Goal: Check status: Check status

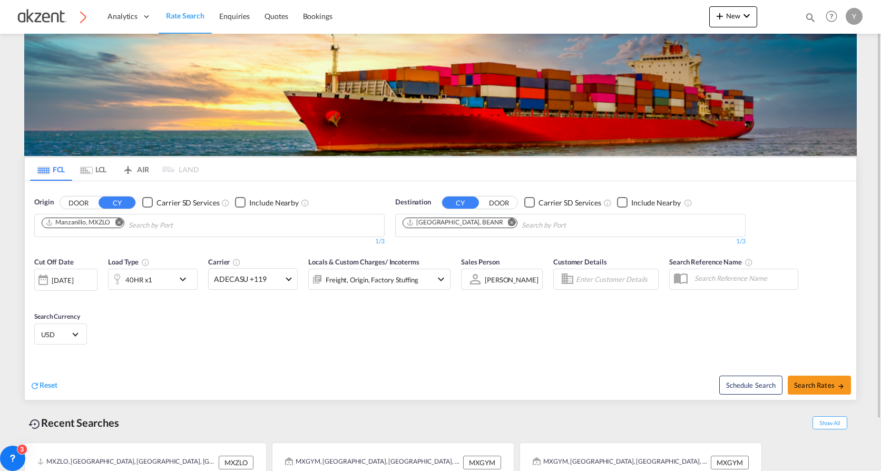
click at [808, 13] on md-icon "icon-magnify" at bounding box center [811, 18] width 12 height 12
click at [643, 18] on select "Bookings Quotes Enquiries" at bounding box center [643, 17] width 50 height 19
select select "Inquiry"
click at [618, 8] on select "Bookings Quotes Enquiries" at bounding box center [643, 17] width 50 height 19
click at [685, 16] on input at bounding box center [731, 17] width 131 height 18
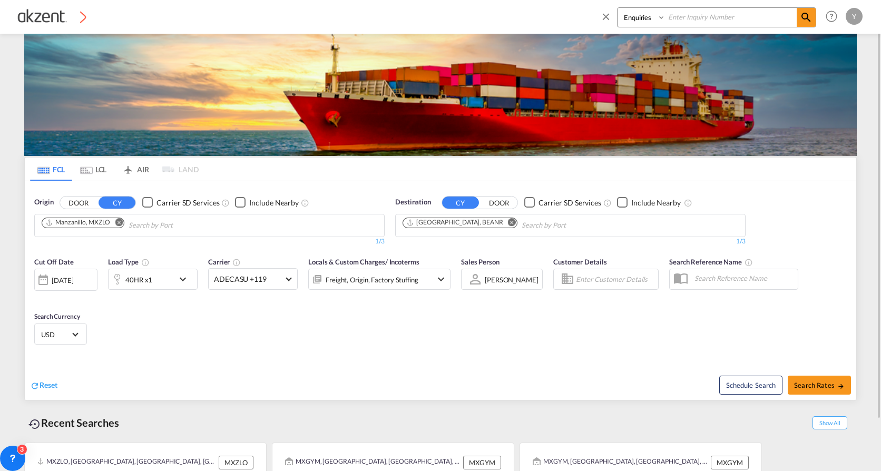
paste input "INQ17997629"
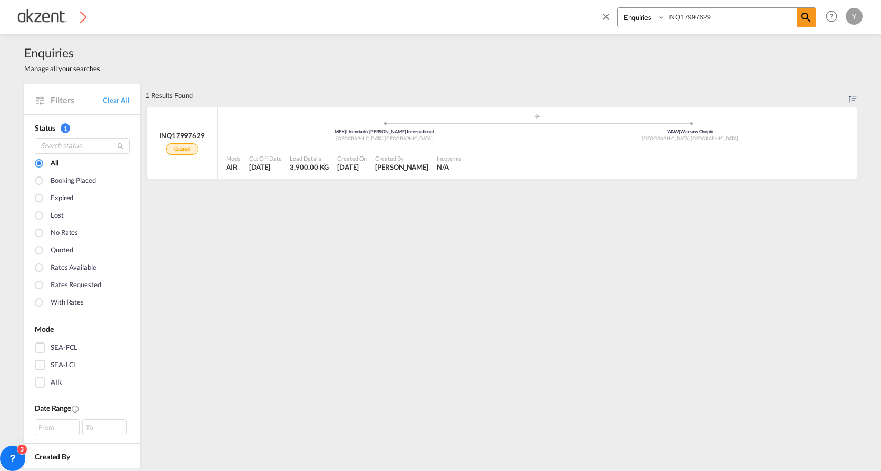
click at [685, 23] on input "INQ17997629" at bounding box center [731, 17] width 131 height 18
paste input "69686865"
type input "INQ69686865"
